Goal: Task Accomplishment & Management: Manage account settings

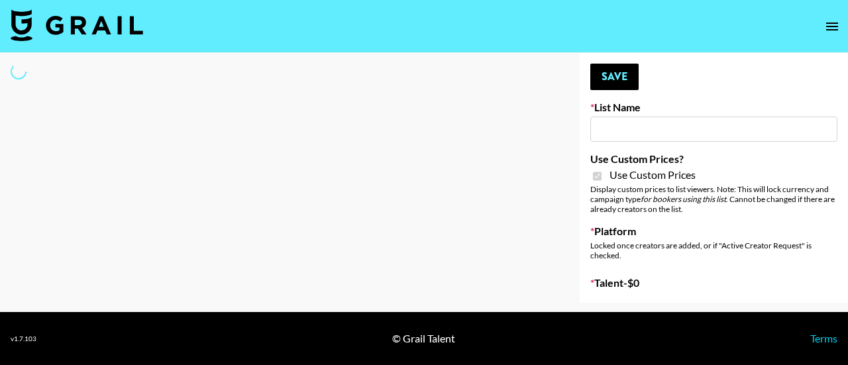
type input "Ladder (23rd Sept)"
checkbox input "true"
select select "Brand"
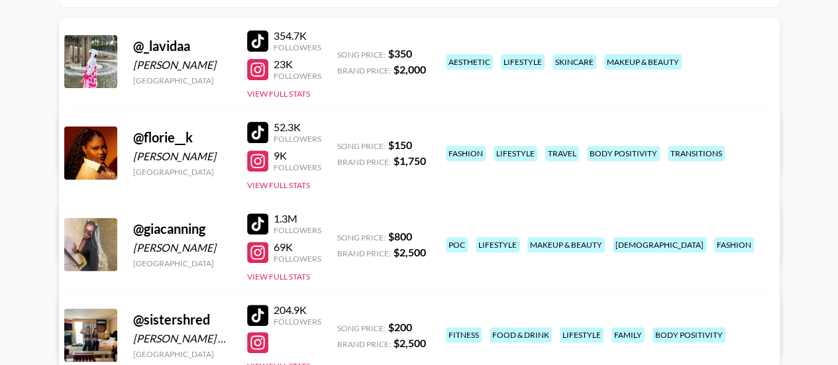
scroll to position [284, 0]
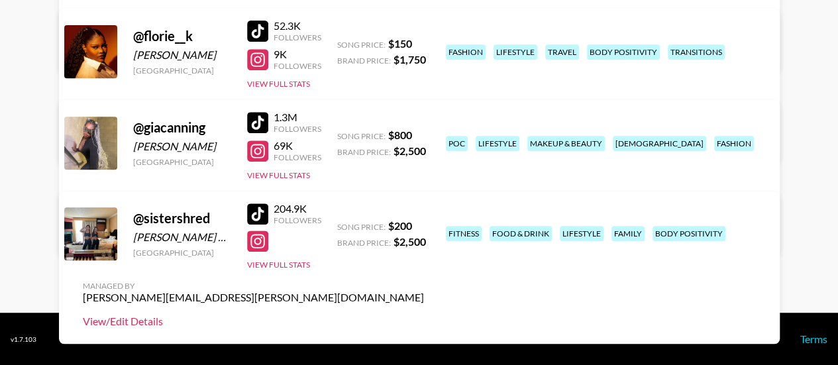
click at [424, 315] on link "View/Edit Details" at bounding box center [253, 321] width 341 height 13
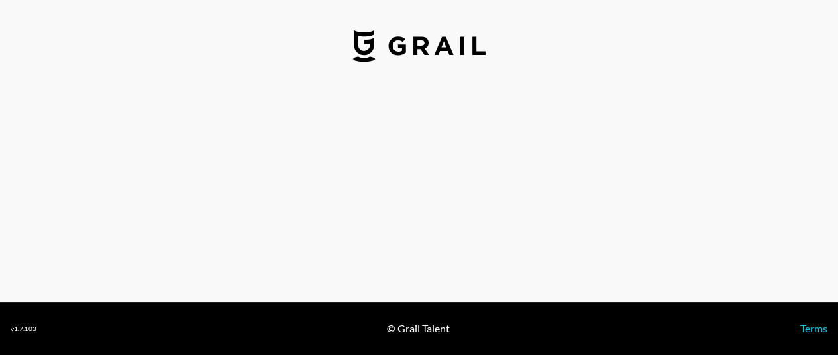
select select "USD"
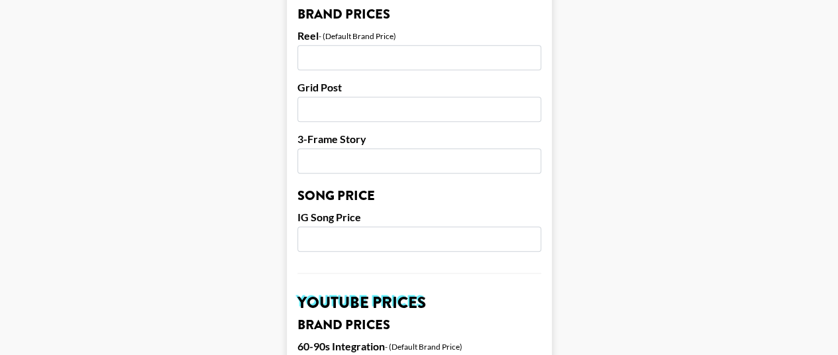
scroll to position [662, 0]
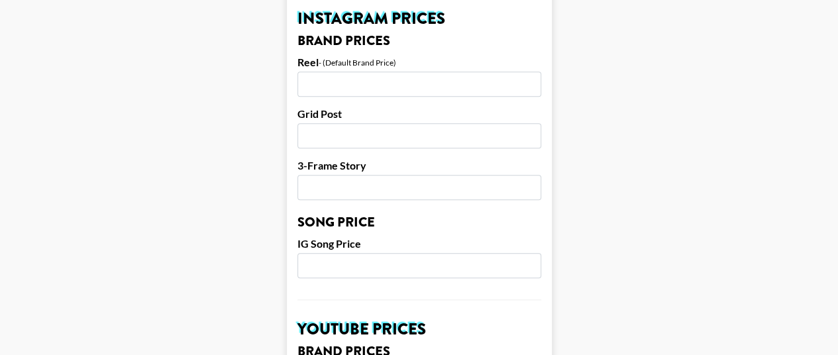
click at [369, 72] on input "number" at bounding box center [419, 84] width 244 height 25
type input "2500"
click at [341, 123] on input "number" at bounding box center [419, 135] width 244 height 25
type input "2000"
click at [332, 175] on input "number" at bounding box center [419, 187] width 244 height 25
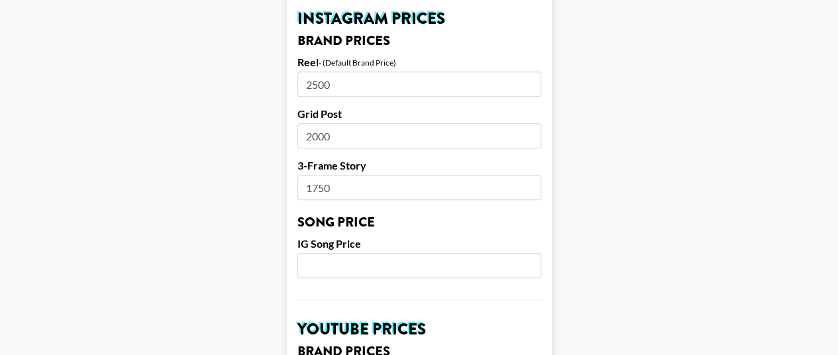
type input "1750"
click at [441, 253] on input "number" at bounding box center [419, 265] width 244 height 25
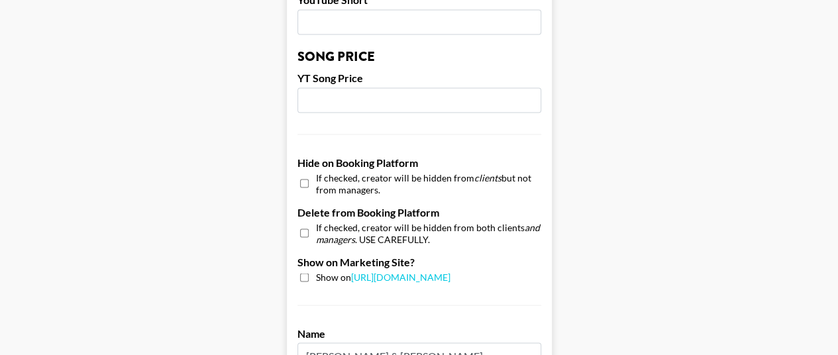
scroll to position [1139, 0]
type input "500"
click at [309, 272] on input "checkbox" at bounding box center [304, 276] width 9 height 9
checkbox input "true"
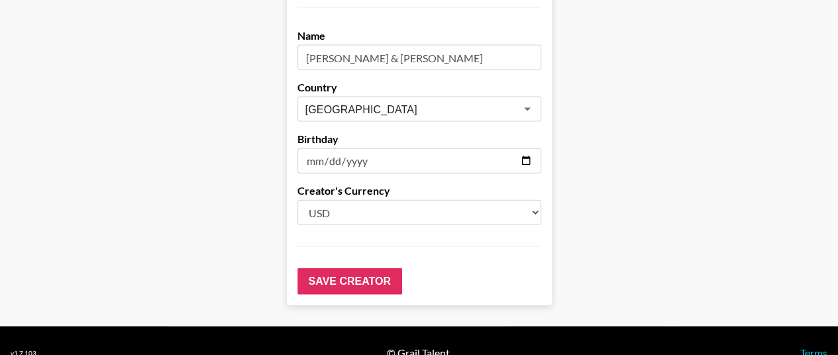
scroll to position [1441, 0]
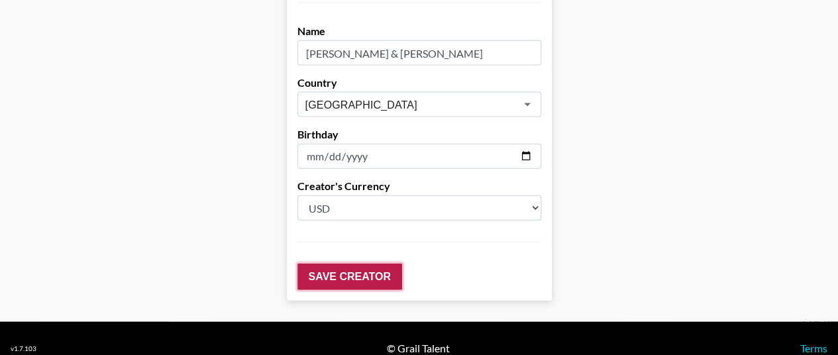
click at [360, 264] on input "Save Creator" at bounding box center [349, 277] width 105 height 26
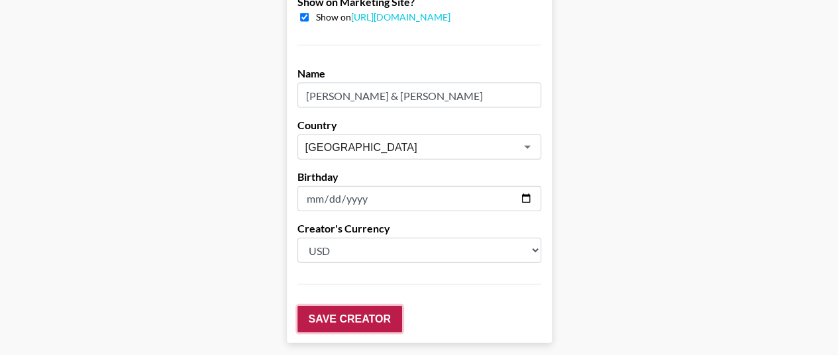
scroll to position [1483, 0]
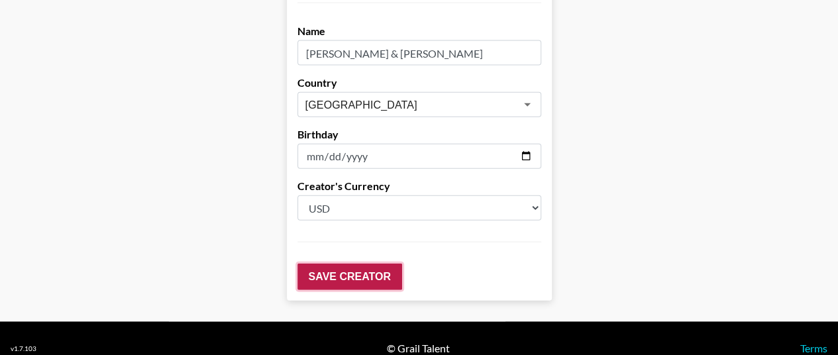
click at [360, 264] on input "Save Creator" at bounding box center [349, 277] width 105 height 26
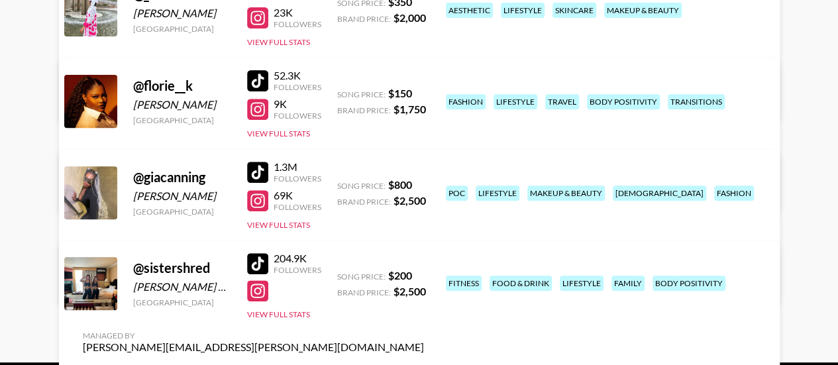
scroll to position [284, 0]
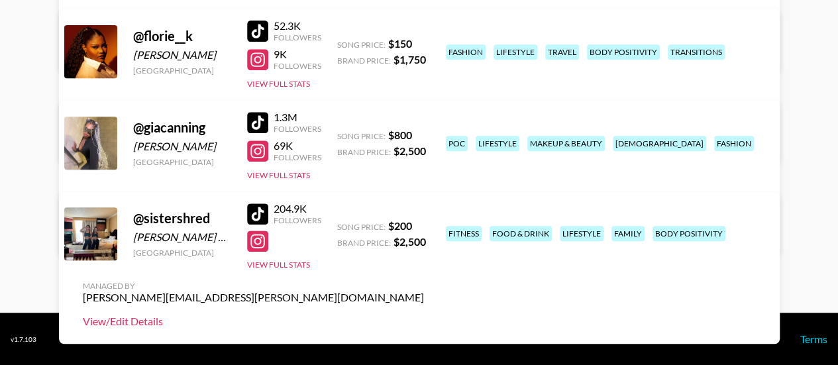
click at [424, 315] on link "View/Edit Details" at bounding box center [253, 321] width 341 height 13
click at [271, 266] on button "View Full Stats" at bounding box center [278, 265] width 63 height 10
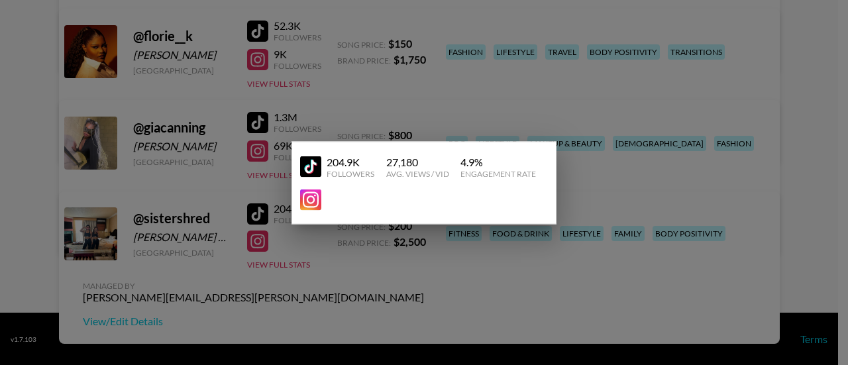
click at [317, 226] on div at bounding box center [424, 182] width 848 height 365
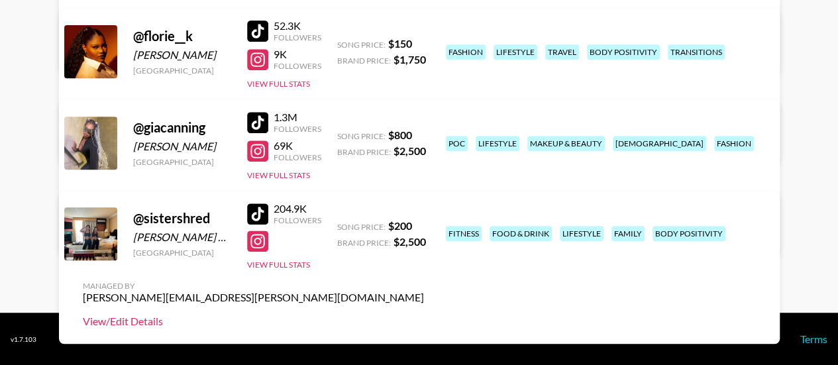
click at [424, 315] on link "View/Edit Details" at bounding box center [253, 321] width 341 height 13
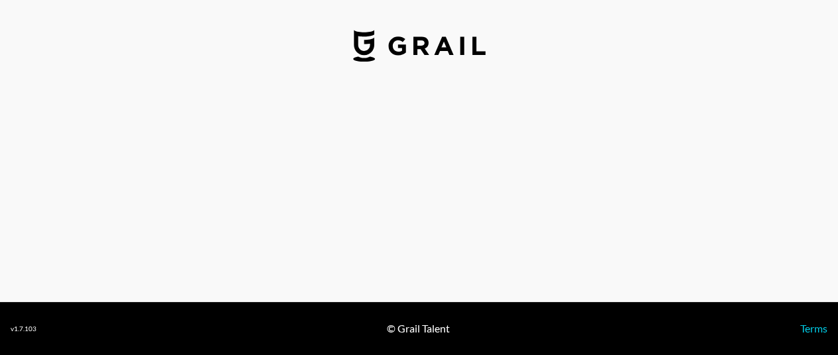
select select "USD"
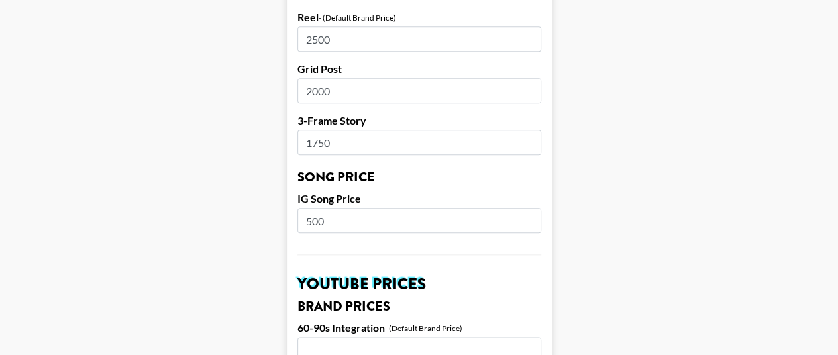
scroll to position [556, 0]
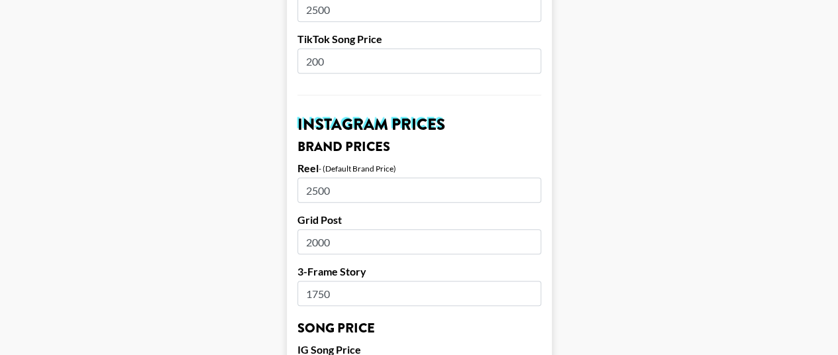
click at [344, 48] on input "200" at bounding box center [419, 60] width 244 height 25
type input "2"
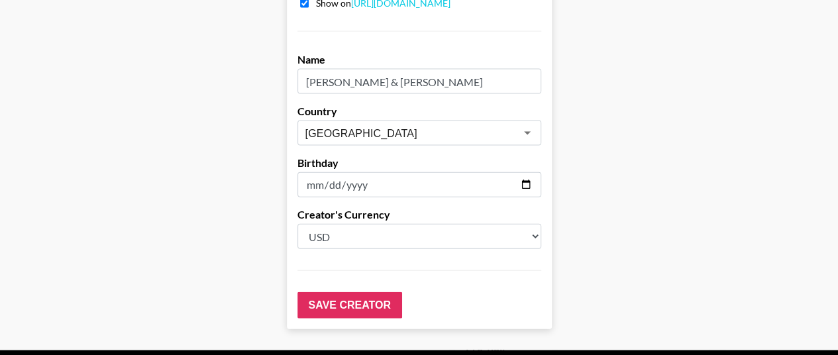
scroll to position [1441, 0]
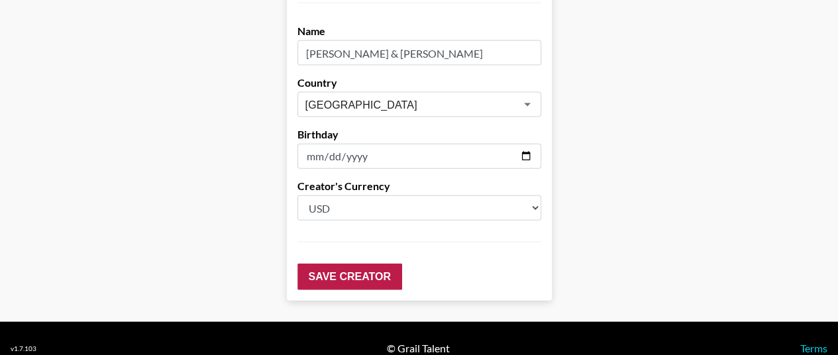
type input "500"
click at [350, 264] on input "Save Creator" at bounding box center [349, 277] width 105 height 26
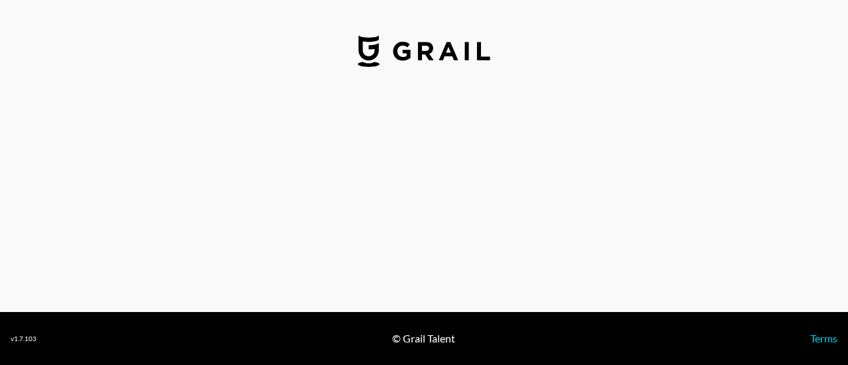
select select "USD"
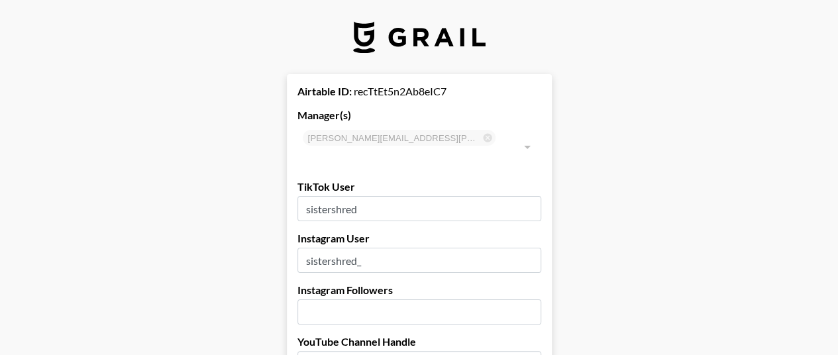
click at [438, 303] on input "number" at bounding box center [419, 311] width 244 height 25
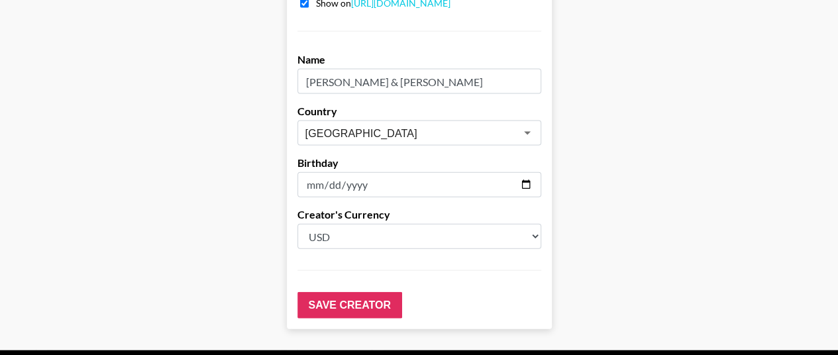
scroll to position [1441, 0]
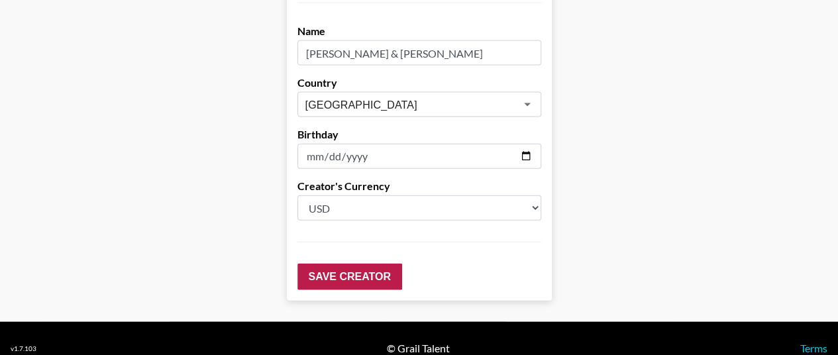
type input "44000"
click at [331, 264] on input "Save Creator" at bounding box center [349, 277] width 105 height 26
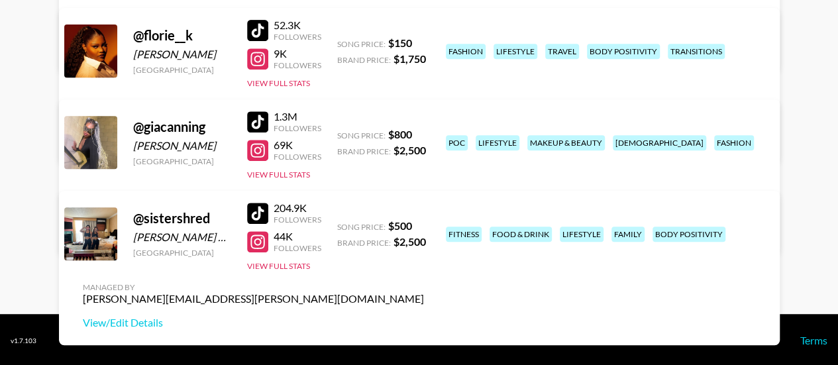
scroll to position [286, 0]
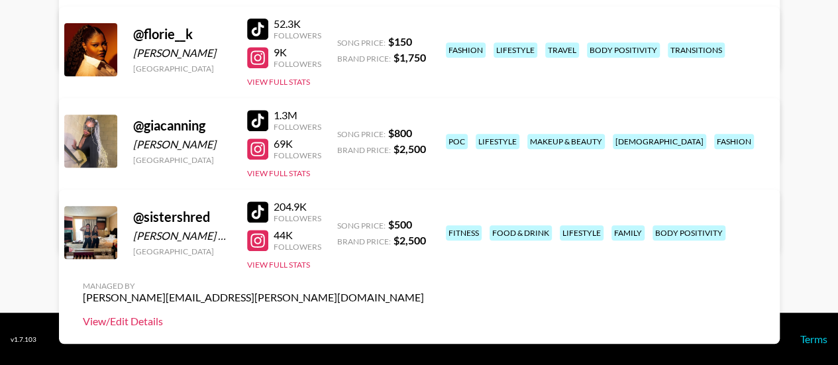
click at [424, 315] on link "View/Edit Details" at bounding box center [253, 321] width 341 height 13
click at [424, 223] on link "View/Edit Details" at bounding box center [253, 229] width 341 height 13
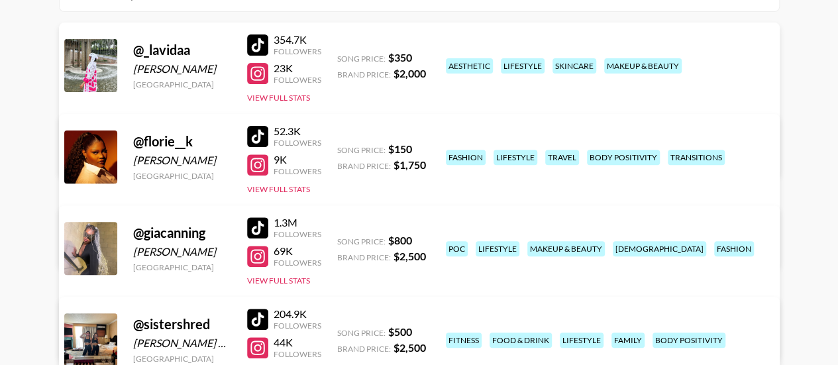
scroll to position [154, 0]
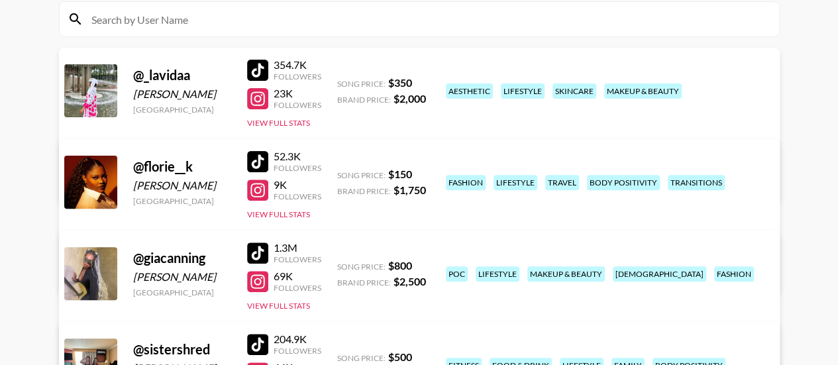
click at [424, 264] on link "View/Edit Details" at bounding box center [253, 270] width 341 height 13
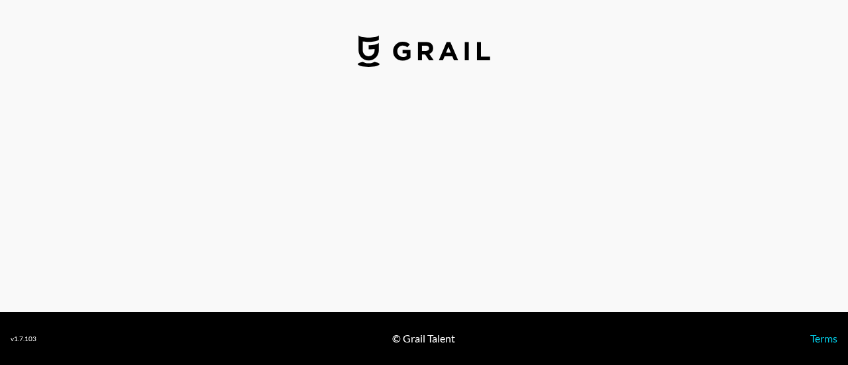
select select "USD"
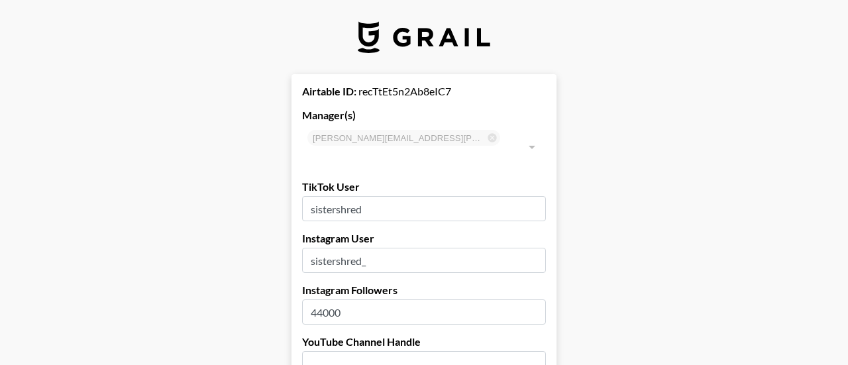
type input "[GEOGRAPHIC_DATA]"
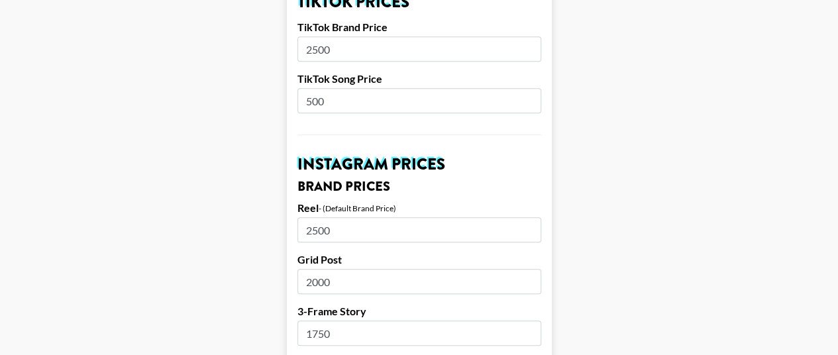
scroll to position [503, 0]
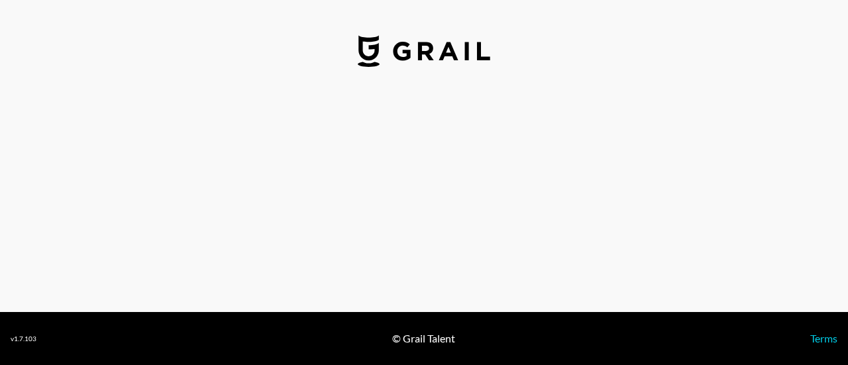
select select "USD"
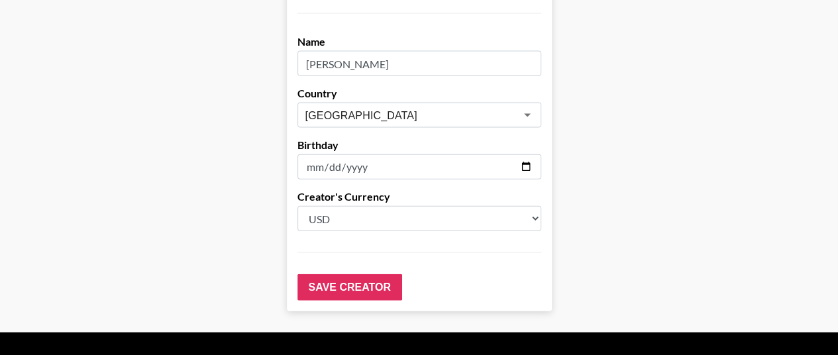
scroll to position [1431, 0]
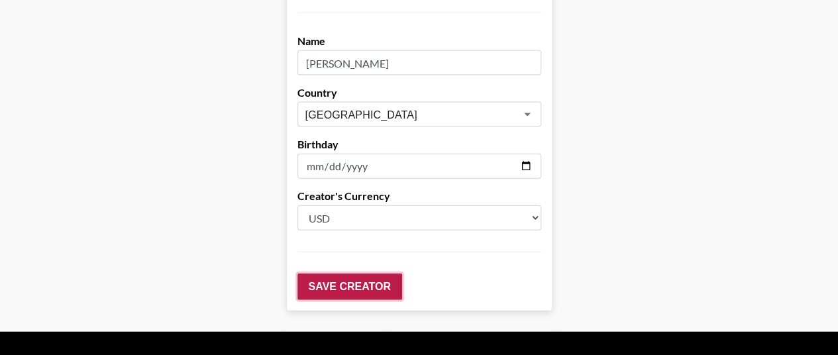
click at [351, 274] on input "Save Creator" at bounding box center [349, 287] width 105 height 26
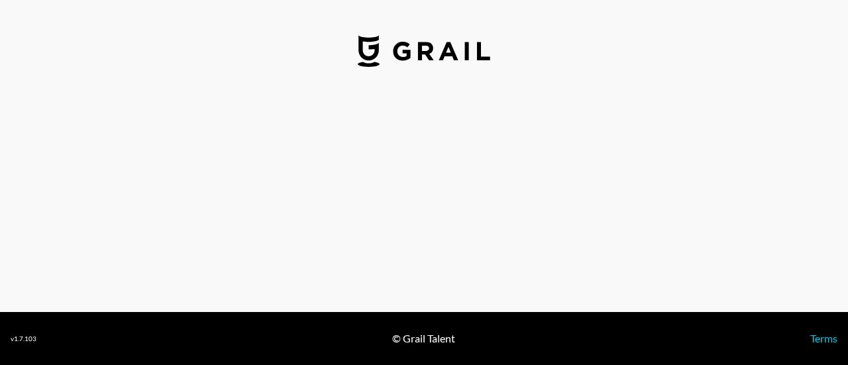
select select "USD"
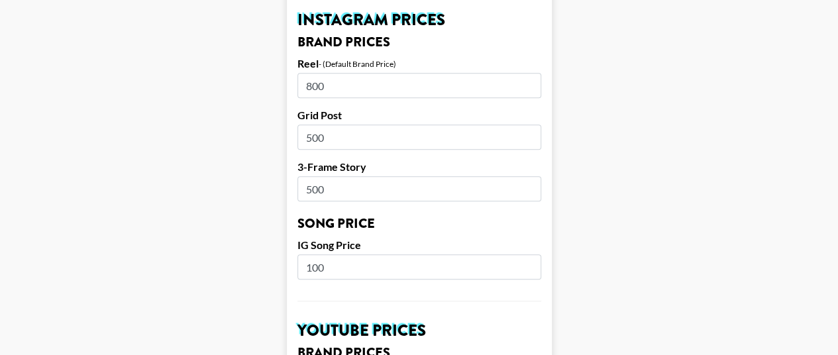
scroll to position [662, 0]
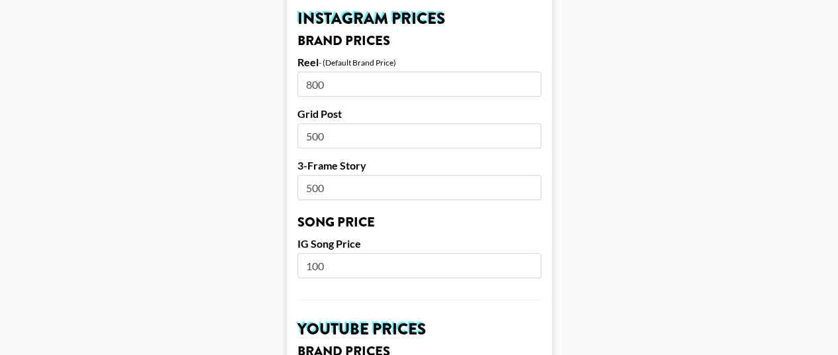
click at [341, 123] on input "500" at bounding box center [419, 135] width 244 height 25
type input "550"
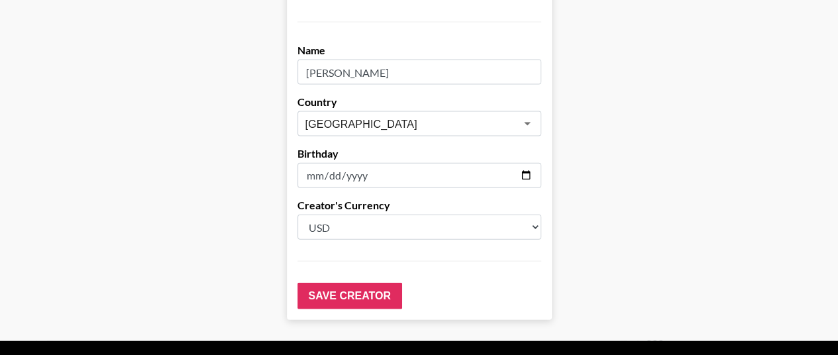
scroll to position [1441, 0]
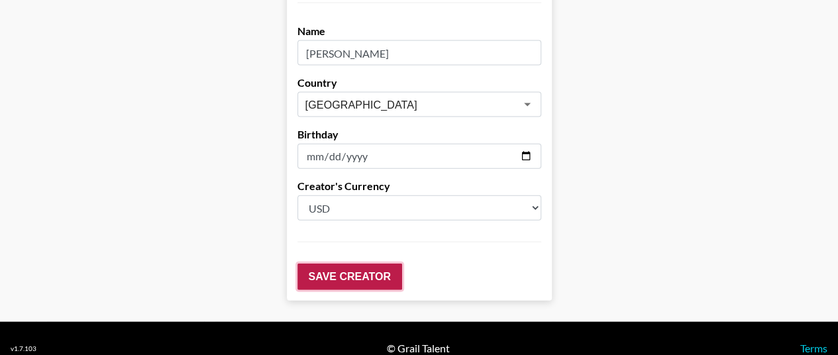
click at [359, 264] on input "Save Creator" at bounding box center [349, 277] width 105 height 26
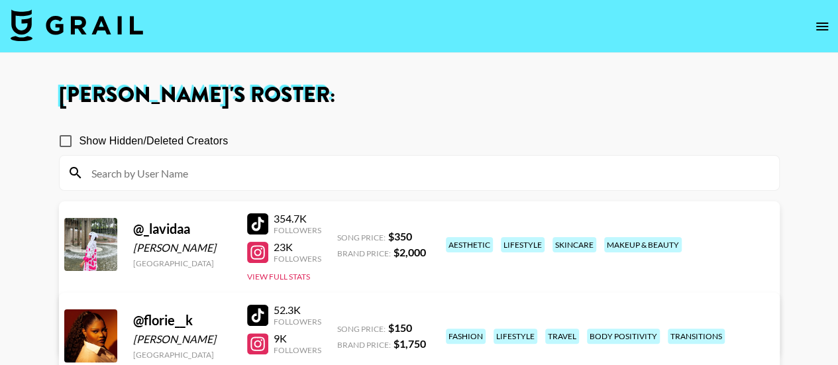
click at [460, 183] on div at bounding box center [419, 173] width 719 height 34
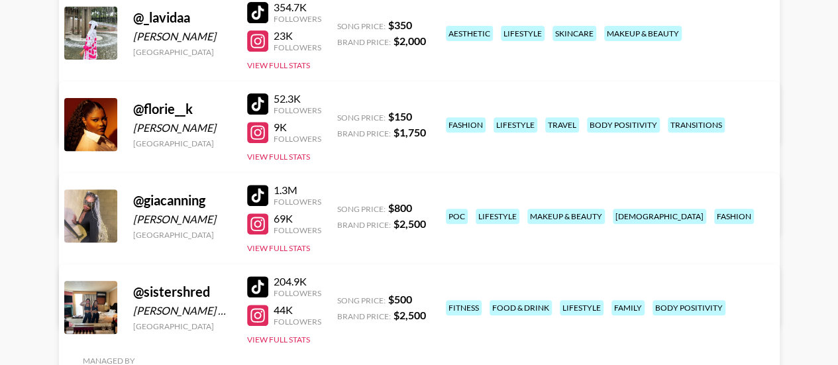
scroll to position [212, 0]
